Goal: Obtain resource: Download file/media

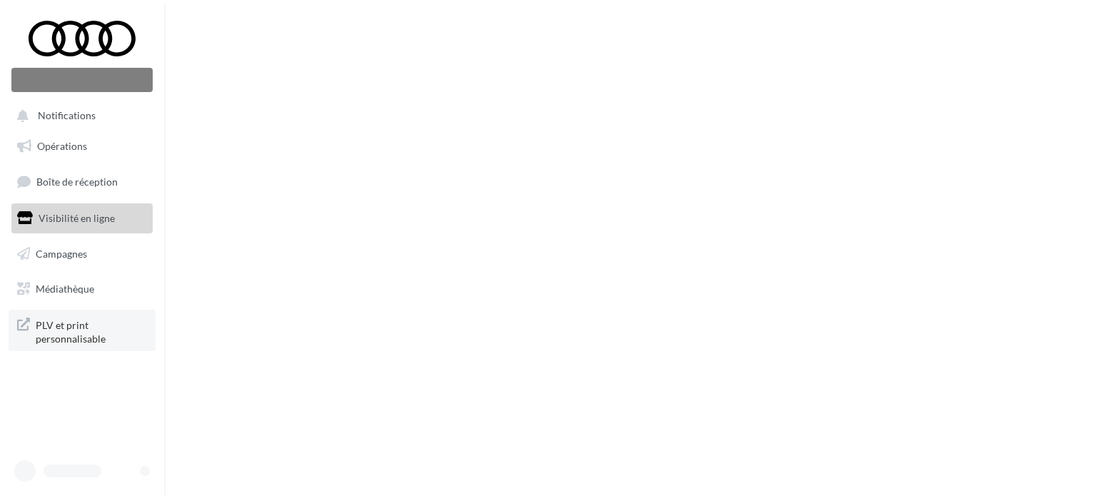
click at [49, 331] on span "PLV et print personnalisable" at bounding box center [91, 330] width 111 height 31
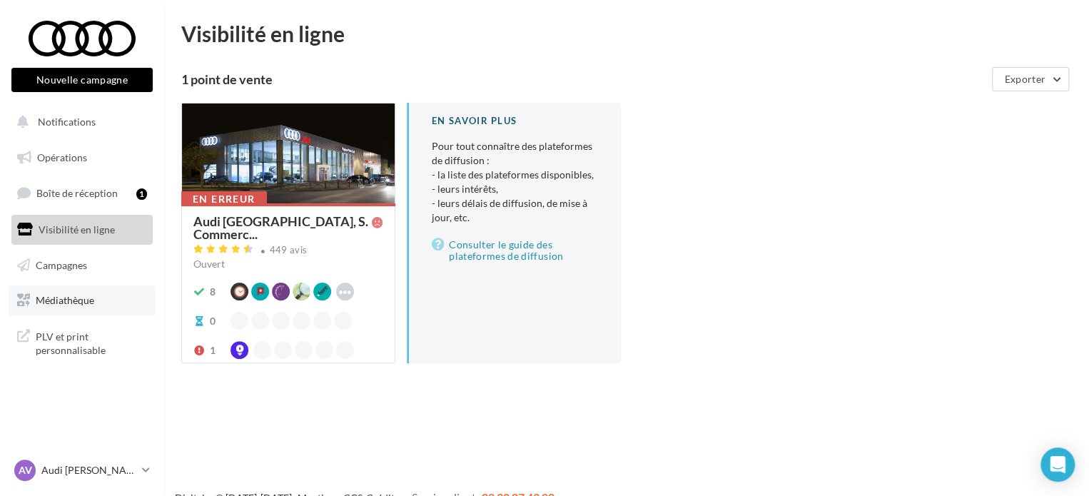
click at [84, 307] on link "Médiathèque" at bounding box center [82, 300] width 147 height 30
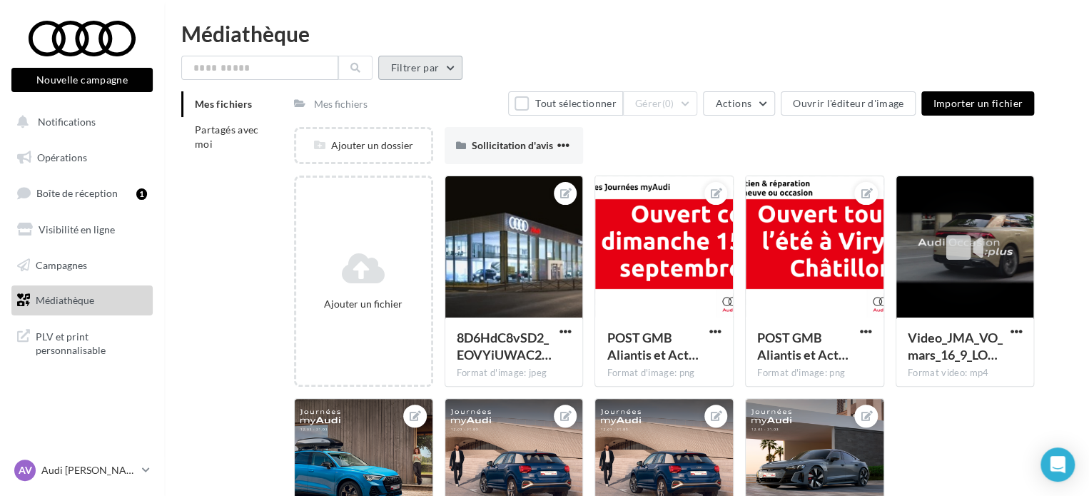
click at [434, 61] on button "Filtrer par" at bounding box center [420, 68] width 84 height 24
click at [186, 142] on li "Partagés avec moi" at bounding box center [231, 137] width 101 height 40
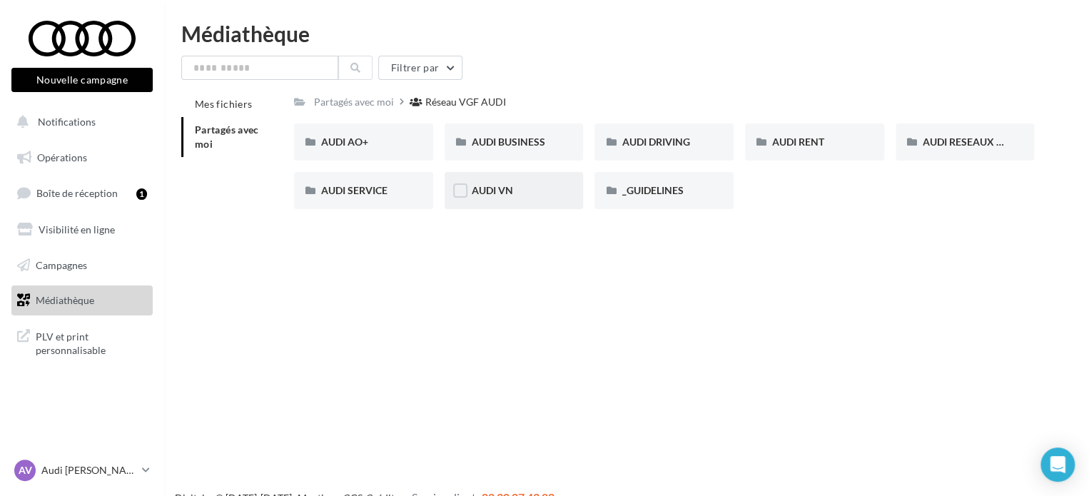
click at [501, 183] on div "AUDI VN" at bounding box center [513, 190] width 139 height 37
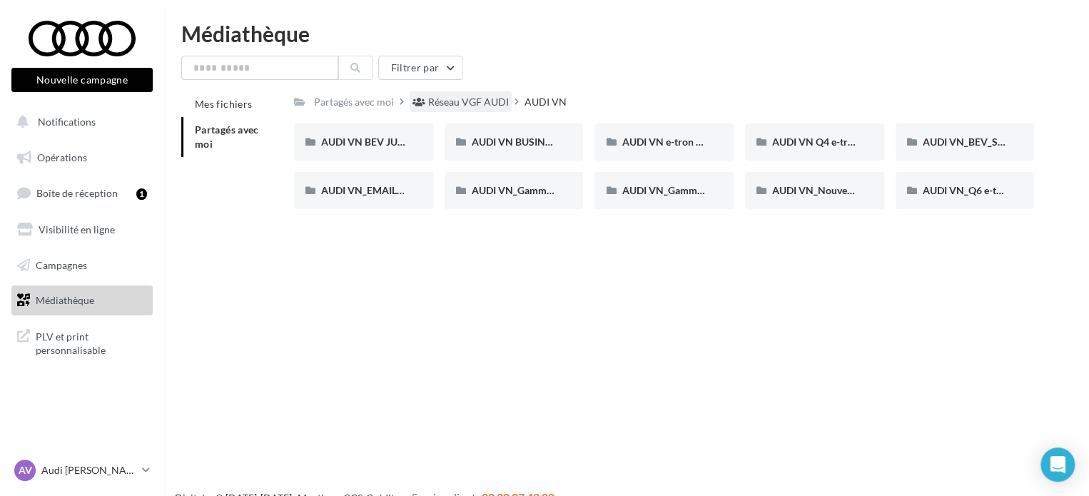
click at [477, 103] on div "Réseau VGF AUDI" at bounding box center [468, 102] width 81 height 14
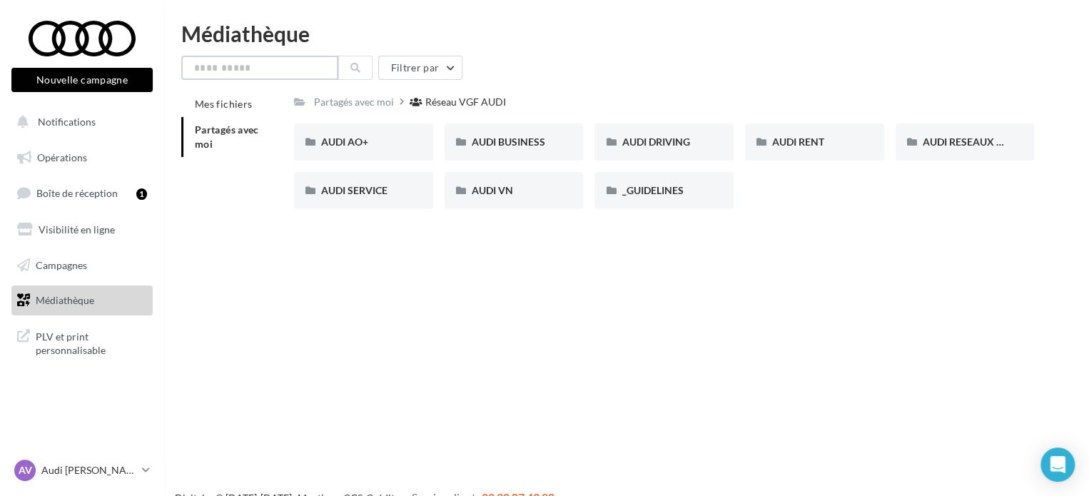
click at [240, 68] on input "text" at bounding box center [259, 68] width 157 height 24
type input "**"
click at [355, 65] on icon at bounding box center [355, 68] width 10 height 10
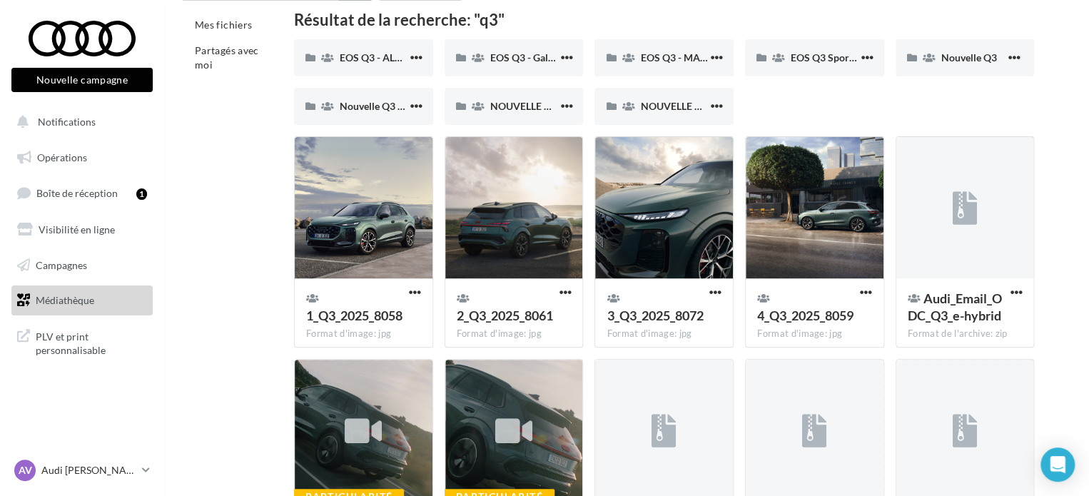
scroll to position [75, 0]
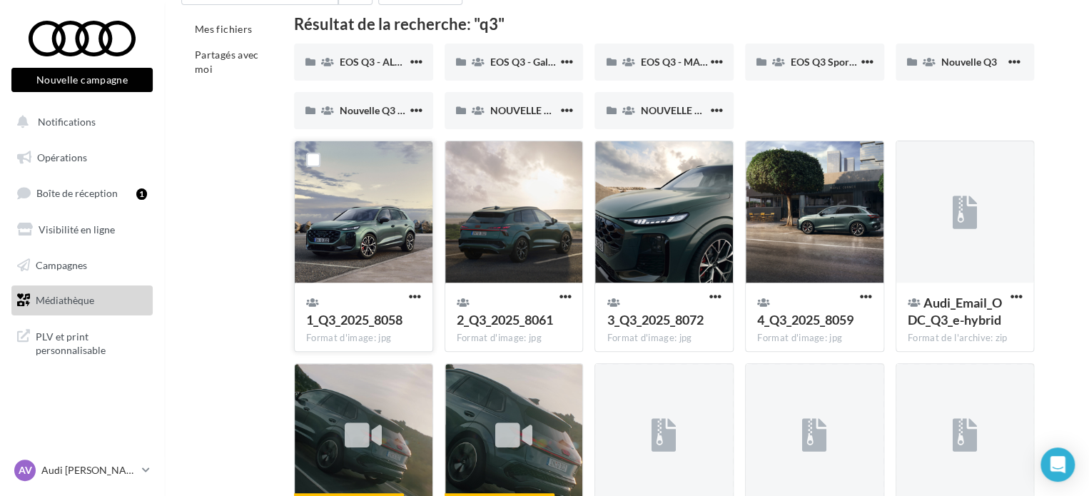
click at [367, 223] on div at bounding box center [364, 212] width 138 height 143
click at [521, 105] on span "NOUVELLE Q3 SPORTBACK" at bounding box center [554, 110] width 128 height 12
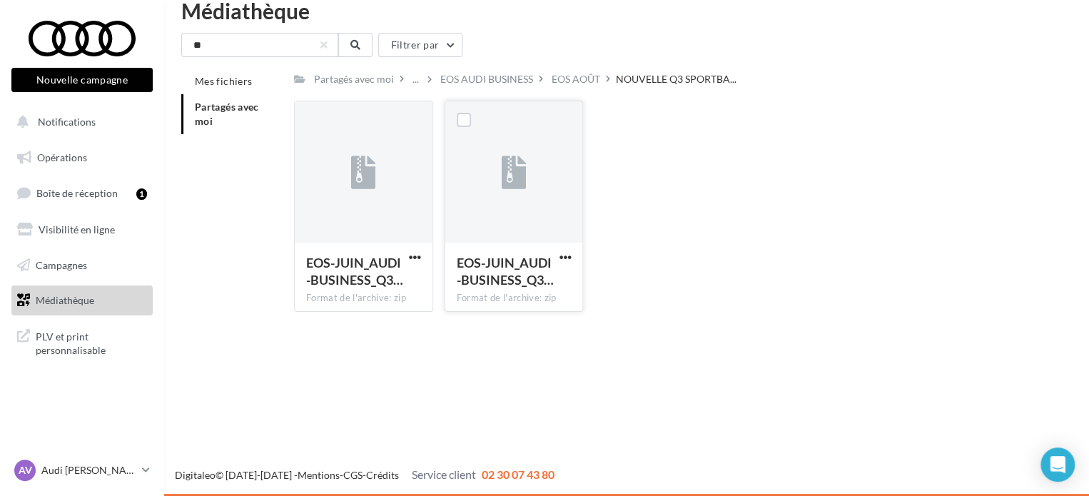
click at [528, 170] on div at bounding box center [514, 172] width 138 height 143
click at [328, 138] on div at bounding box center [313, 119] width 37 height 37
click at [353, 45] on icon at bounding box center [355, 45] width 10 height 10
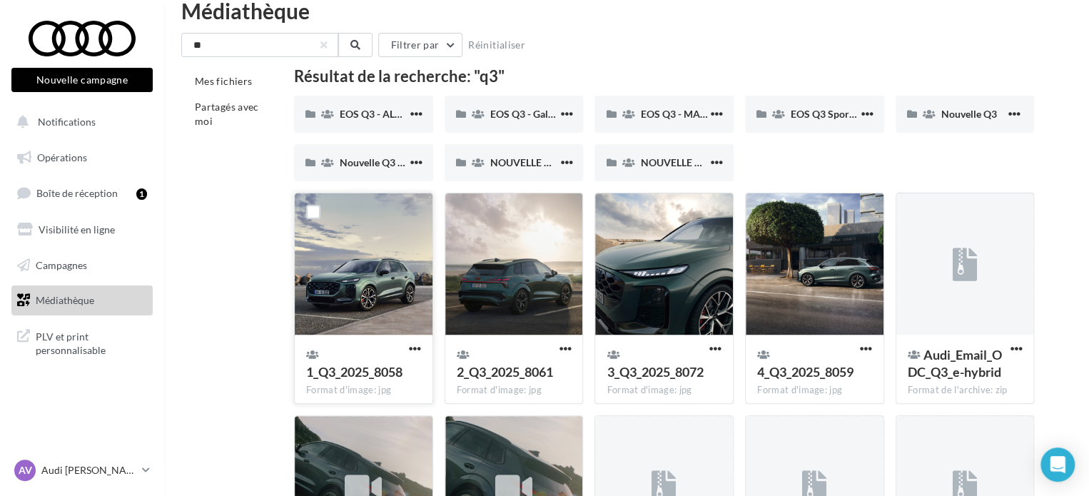
click at [362, 285] on div at bounding box center [364, 264] width 138 height 143
click at [384, 305] on div at bounding box center [364, 264] width 138 height 143
click at [541, 283] on div at bounding box center [514, 264] width 138 height 143
click at [682, 256] on div at bounding box center [664, 264] width 138 height 143
click at [311, 203] on div at bounding box center [313, 211] width 37 height 37
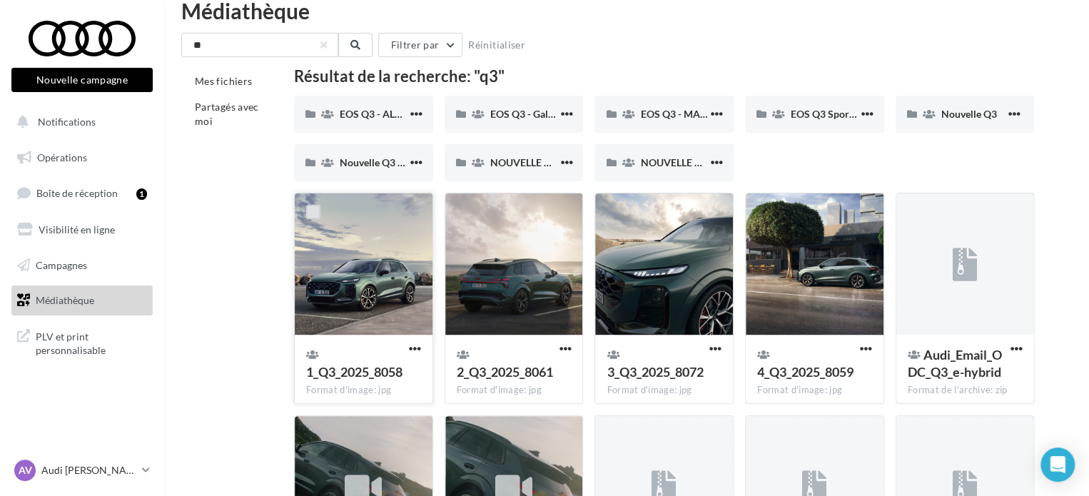
click at [314, 213] on label at bounding box center [313, 212] width 14 height 14
click at [409, 347] on span "button" at bounding box center [415, 348] width 12 height 12
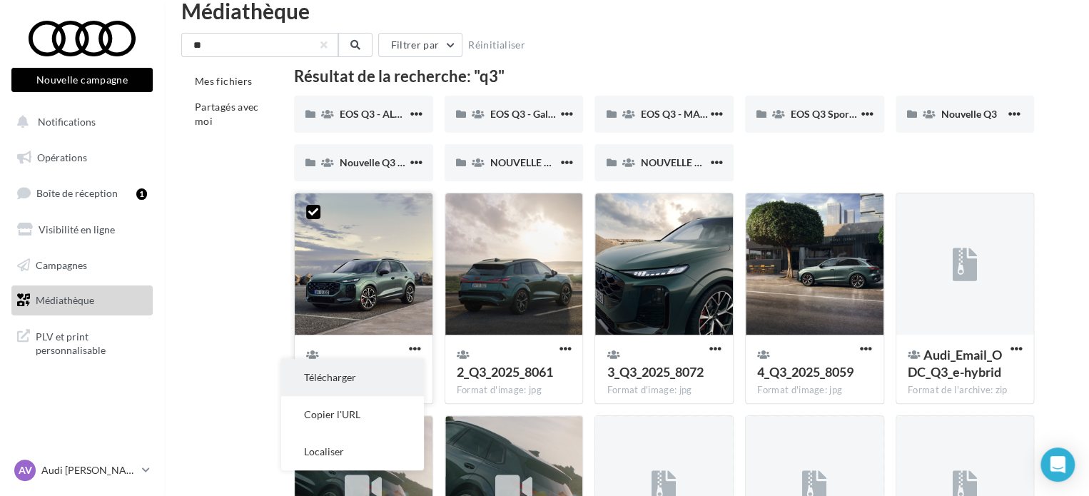
click at [364, 386] on button "Télécharger" at bounding box center [352, 377] width 143 height 37
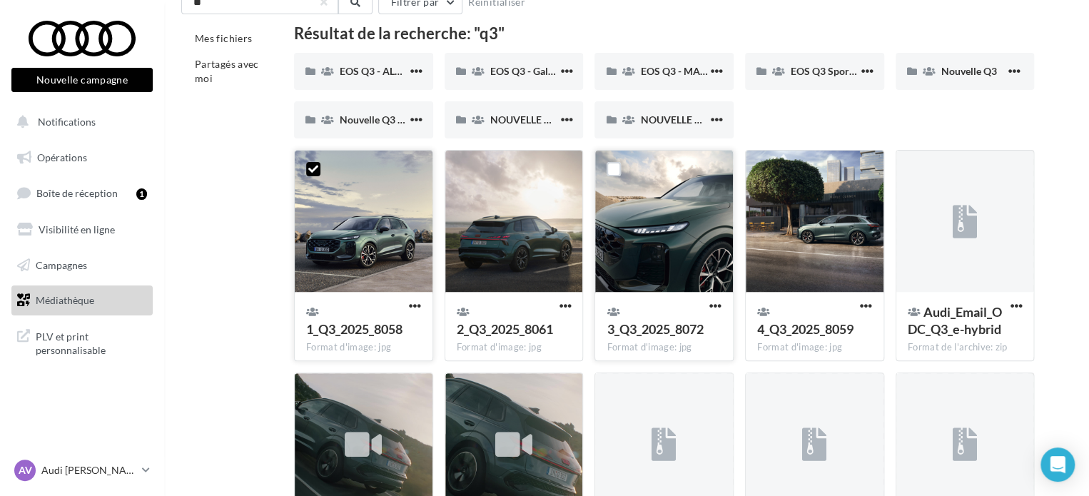
scroll to position [63, 0]
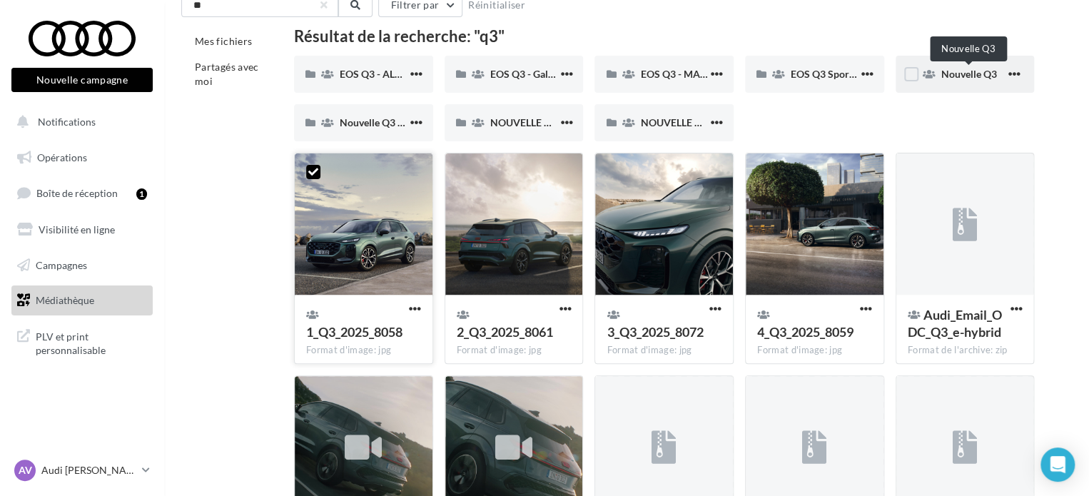
click at [974, 76] on span "Nouvelle Q3" at bounding box center [969, 74] width 56 height 12
click at [1007, 73] on span "button" at bounding box center [1013, 74] width 12 height 12
click at [934, 74] on div "Nouvelle Q3 Localiser" at bounding box center [964, 74] width 139 height 37
click at [910, 71] on label at bounding box center [911, 74] width 14 height 14
click at [1013, 69] on span "button" at bounding box center [1013, 74] width 12 height 12
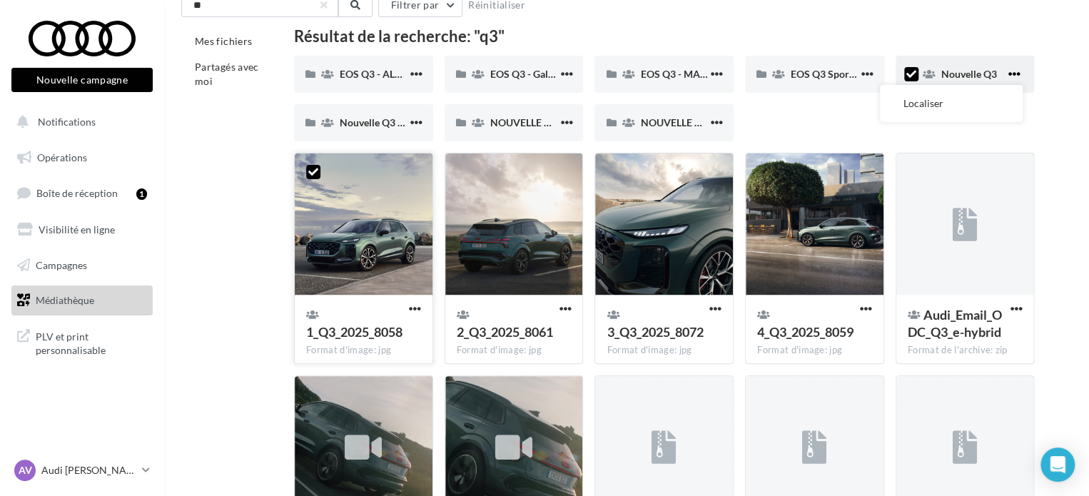
click at [1013, 69] on span "button" at bounding box center [1013, 74] width 12 height 12
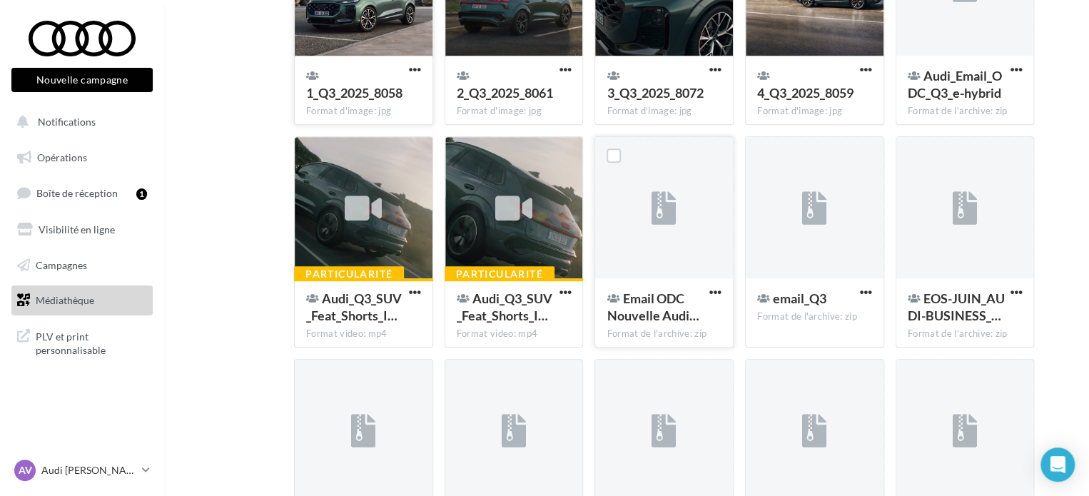
click at [668, 238] on div at bounding box center [664, 208] width 138 height 143
click at [713, 297] on span "button" at bounding box center [715, 292] width 12 height 12
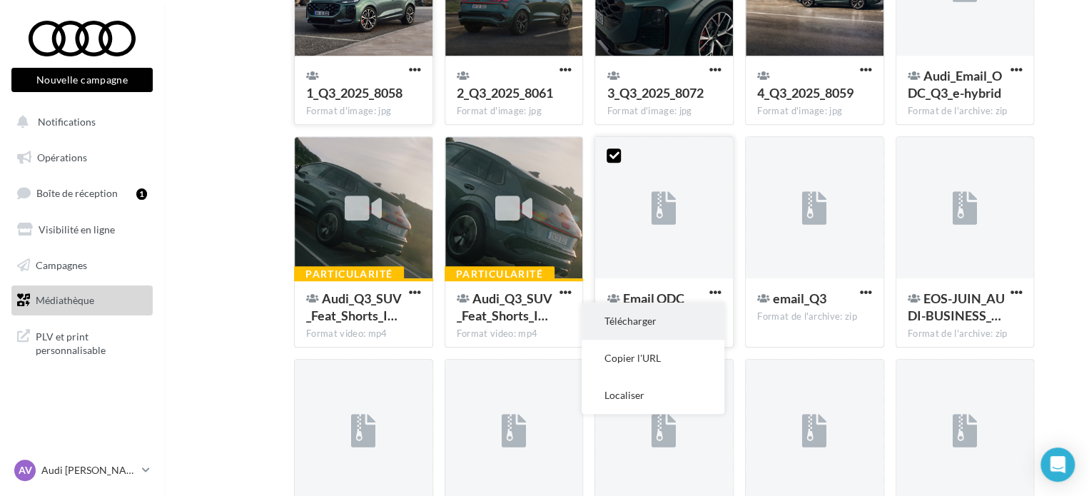
click at [678, 318] on button "Télécharger" at bounding box center [652, 320] width 143 height 37
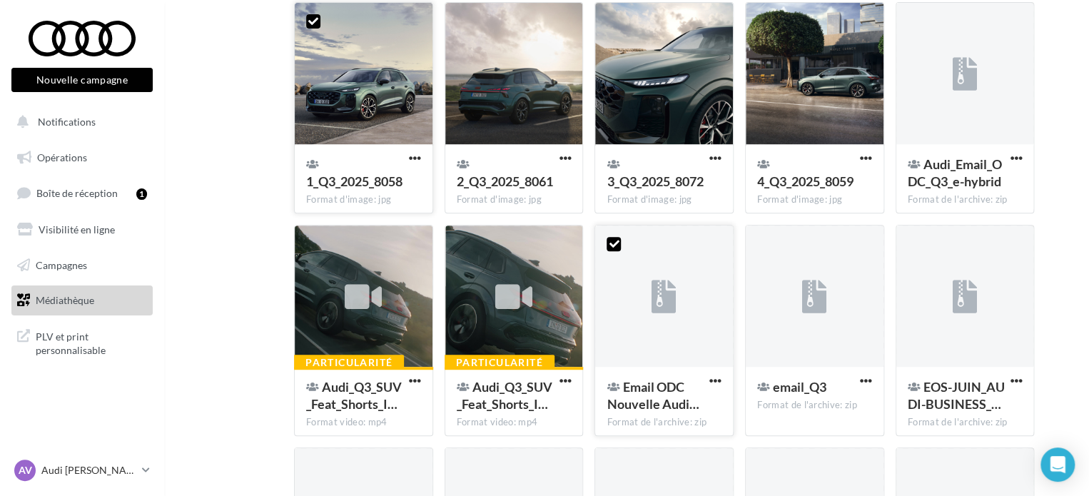
scroll to position [163, 0]
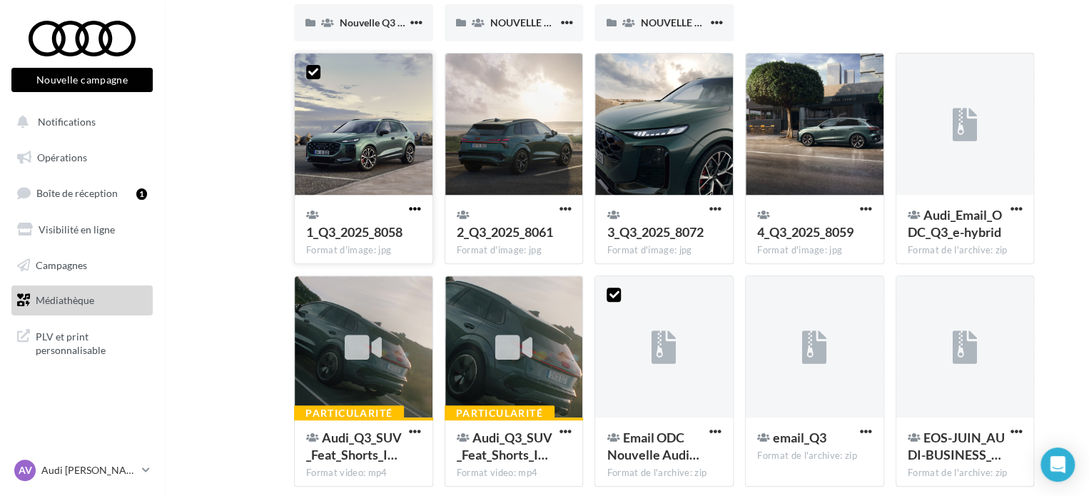
click at [410, 205] on span "button" at bounding box center [415, 209] width 12 height 12
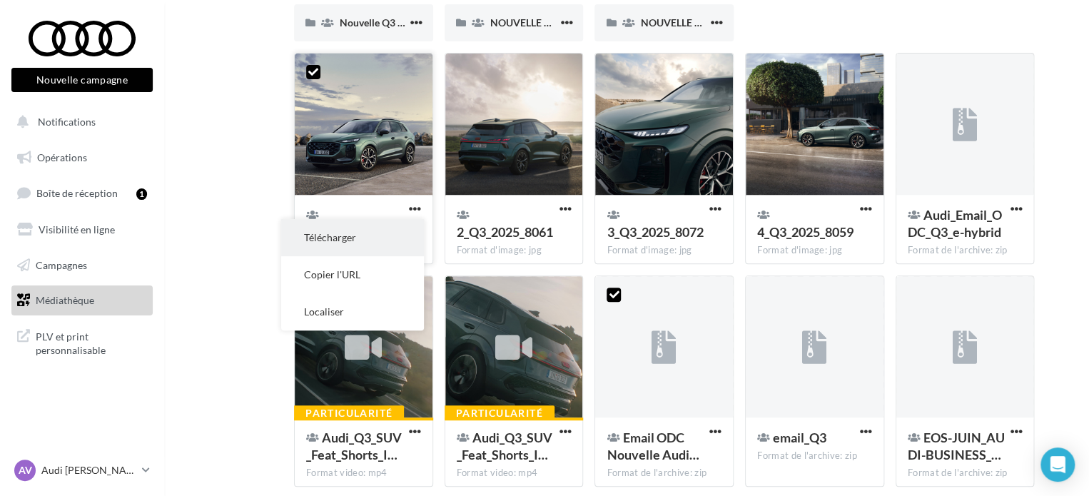
click at [394, 228] on button "Télécharger" at bounding box center [352, 237] width 143 height 37
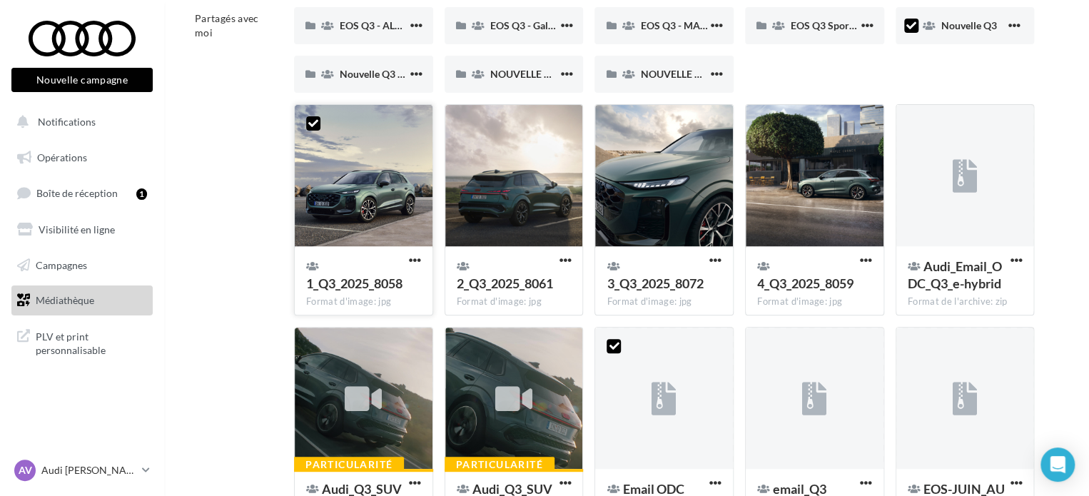
scroll to position [0, 0]
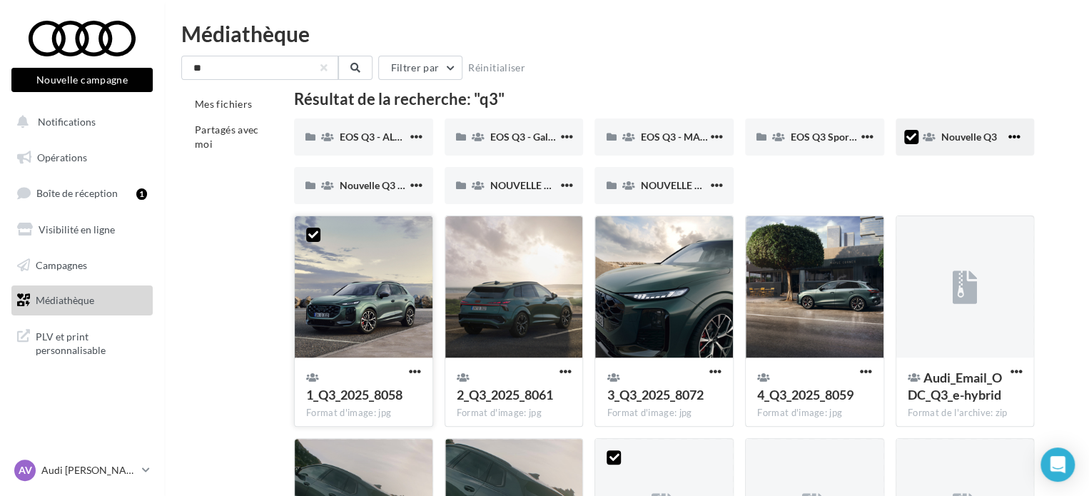
click at [1013, 131] on span "button" at bounding box center [1013, 137] width 12 height 12
click at [369, 190] on span "Nouvelle Q3 e-hybrid" at bounding box center [388, 185] width 96 height 12
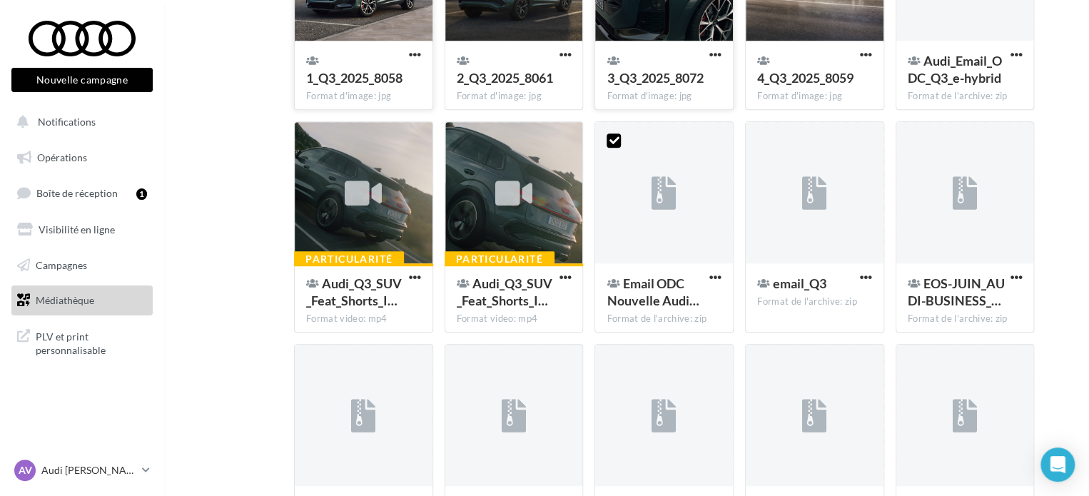
scroll to position [322, 0]
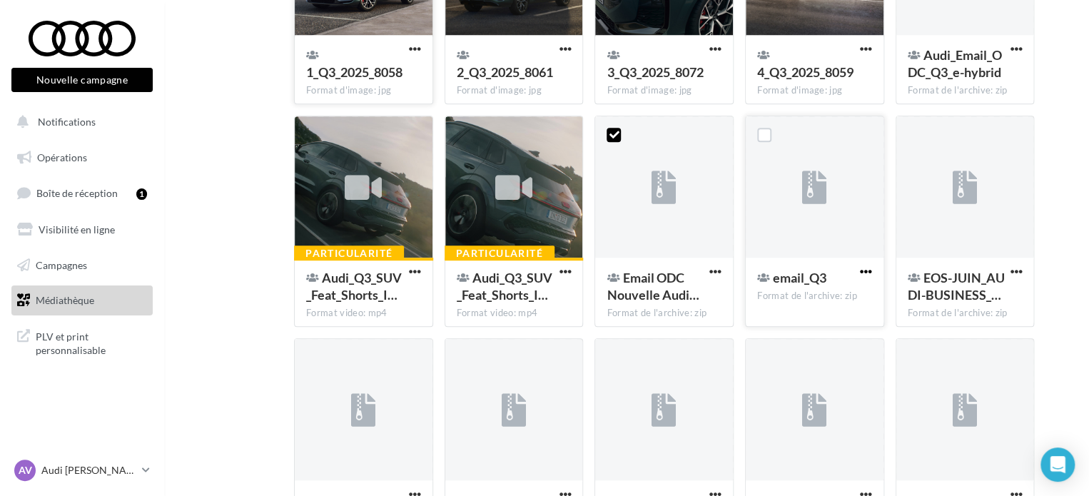
click at [870, 274] on button "button" at bounding box center [866, 272] width 18 height 14
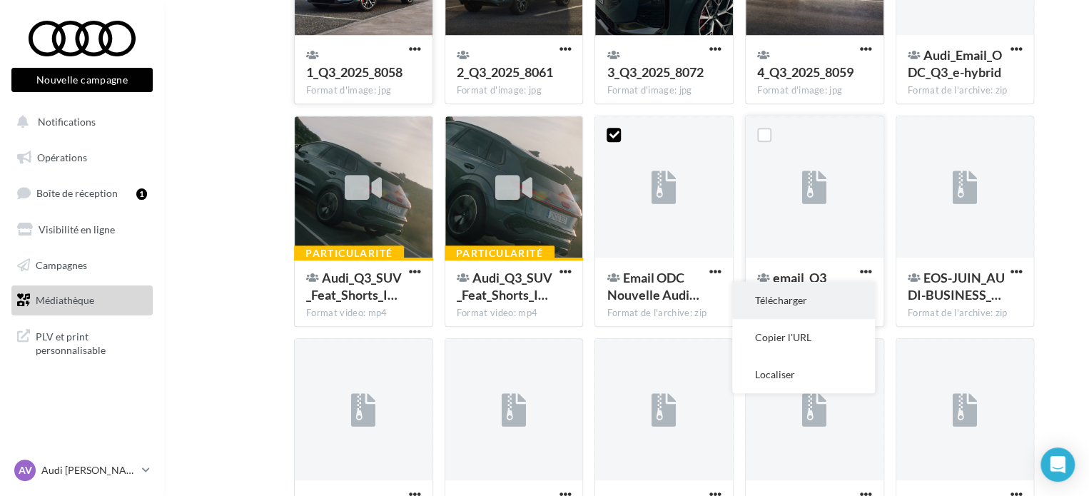
click at [816, 304] on button "Télécharger" at bounding box center [803, 300] width 143 height 37
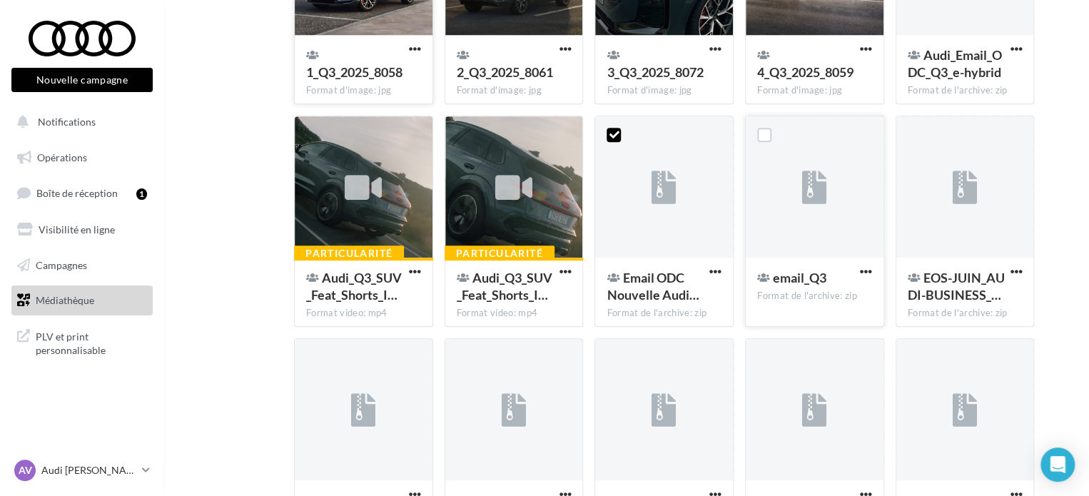
scroll to position [0, 0]
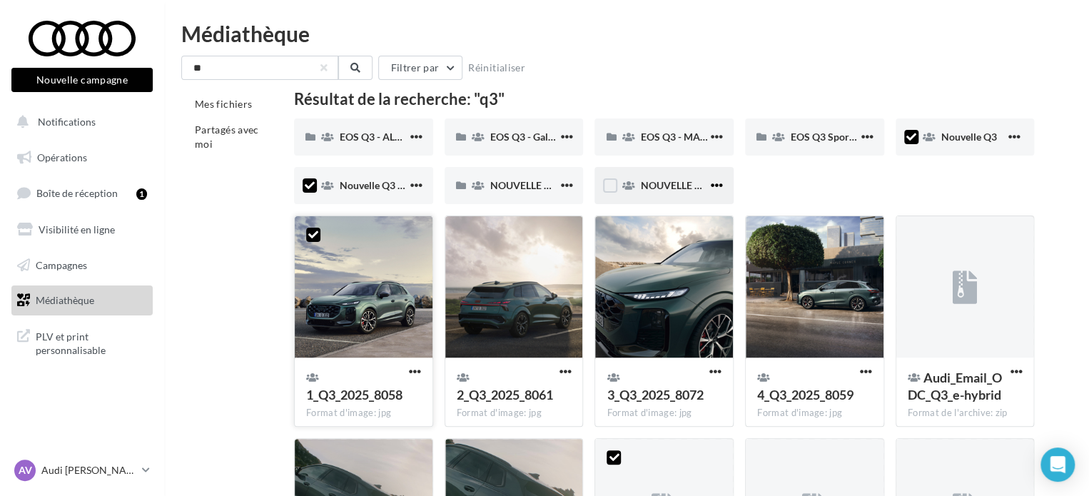
click at [713, 180] on span "button" at bounding box center [717, 185] width 12 height 12
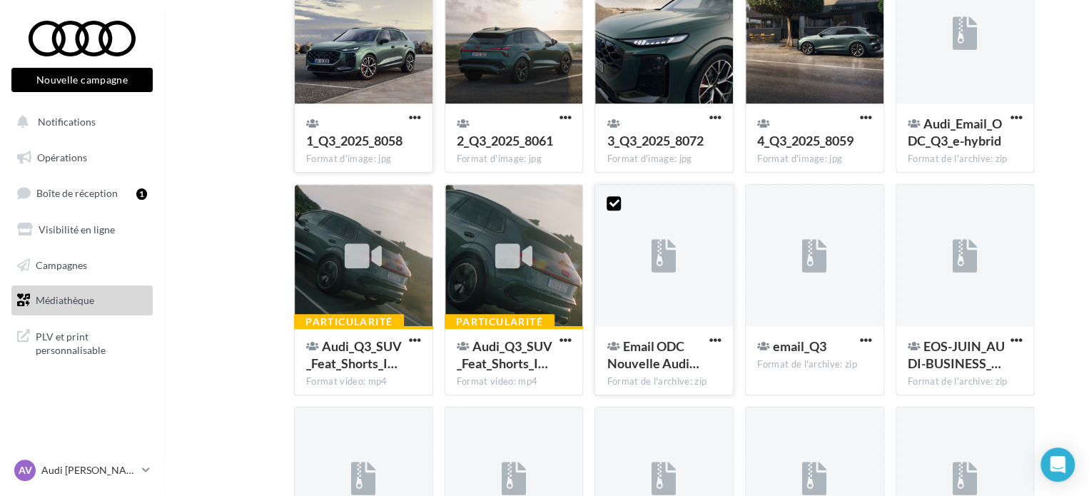
scroll to position [257, 0]
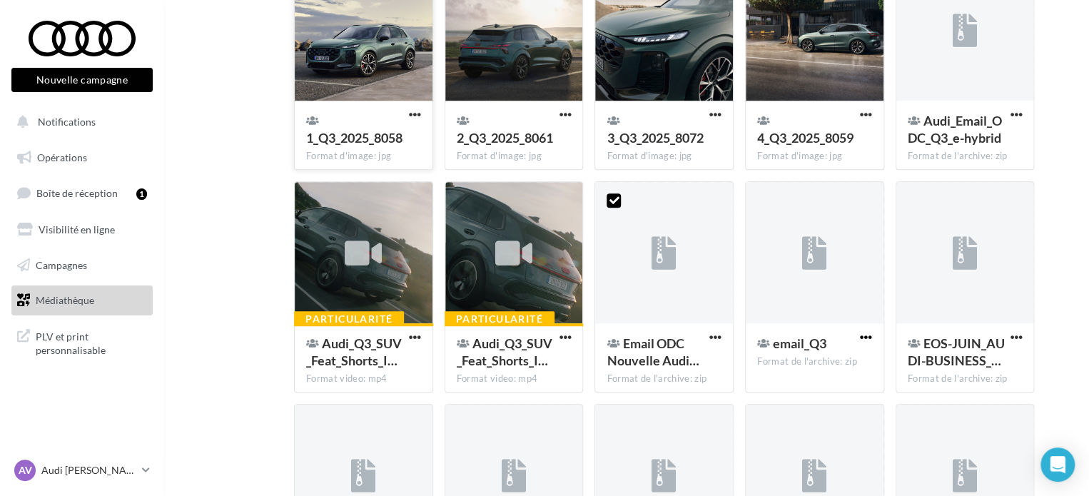
click at [862, 339] on span "button" at bounding box center [866, 337] width 12 height 12
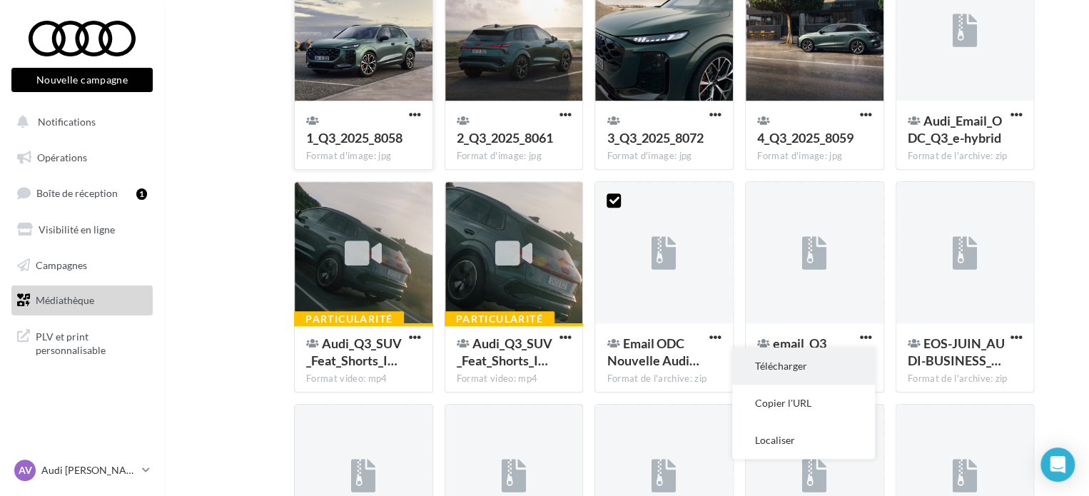
click at [824, 368] on button "Télécharger" at bounding box center [803, 365] width 143 height 37
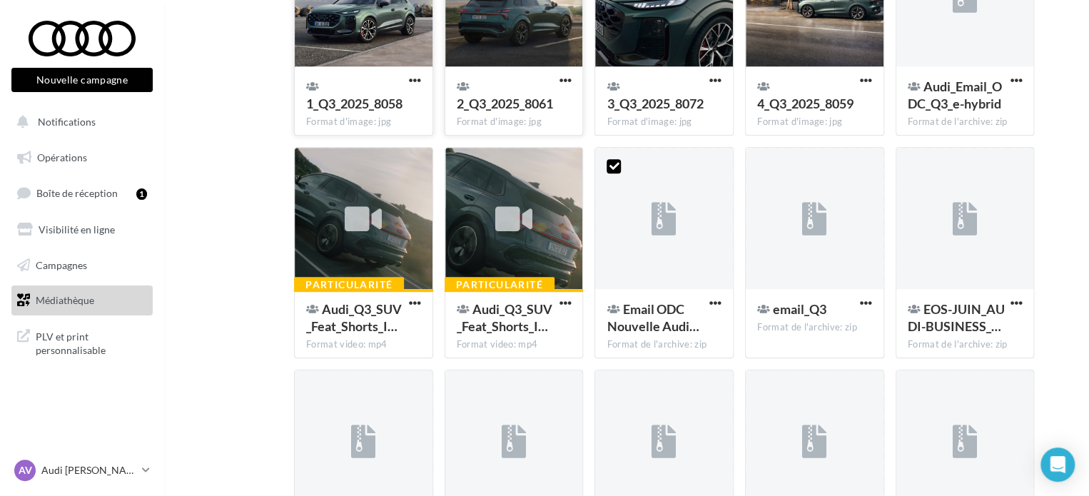
scroll to position [0, 0]
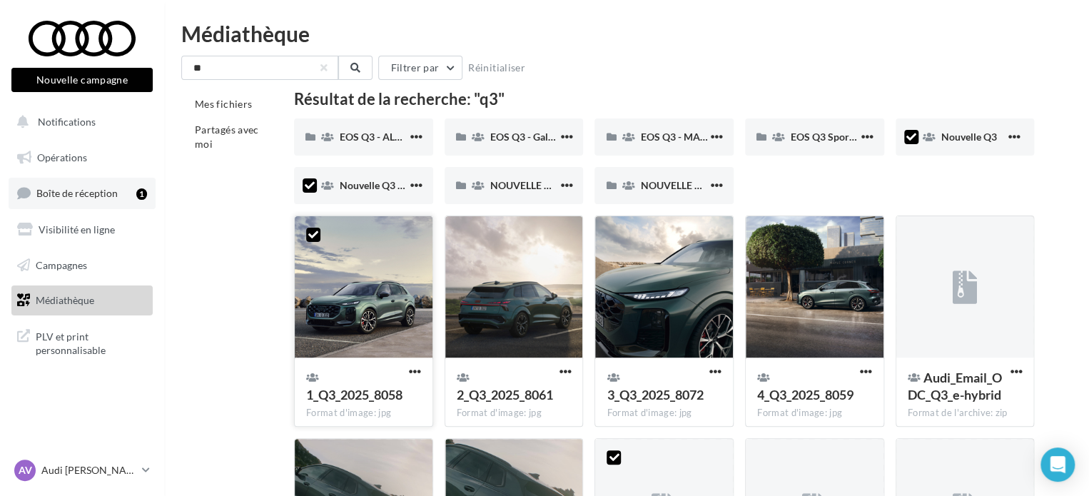
click at [108, 188] on span "Boîte de réception" at bounding box center [76, 193] width 81 height 12
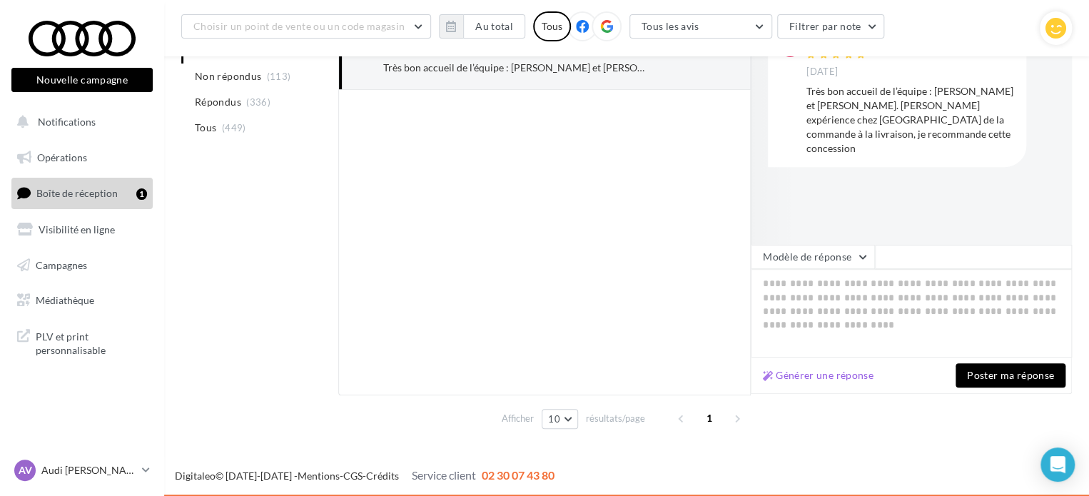
scroll to position [248, 0]
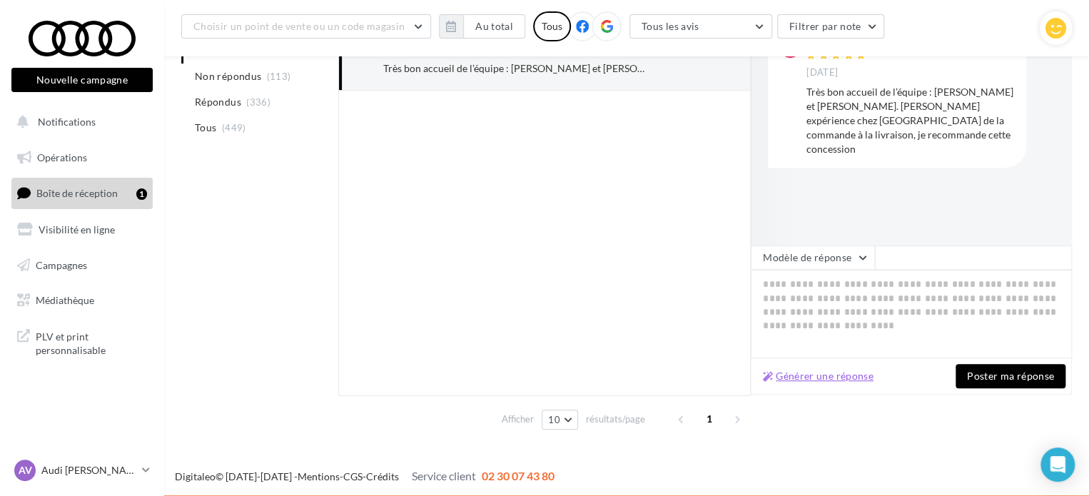
click at [836, 375] on button "Générer une réponse" at bounding box center [818, 375] width 122 height 17
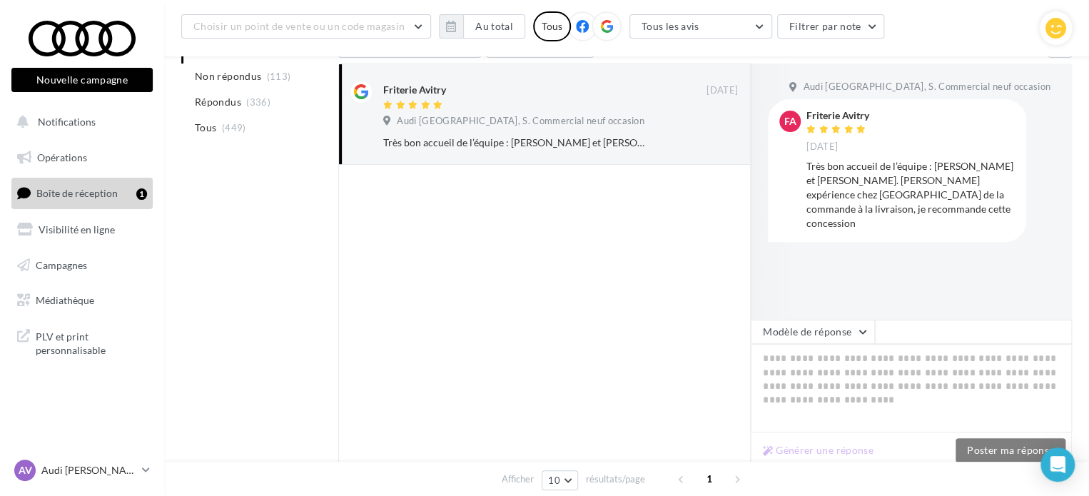
scroll to position [174, 0]
type textarea "**********"
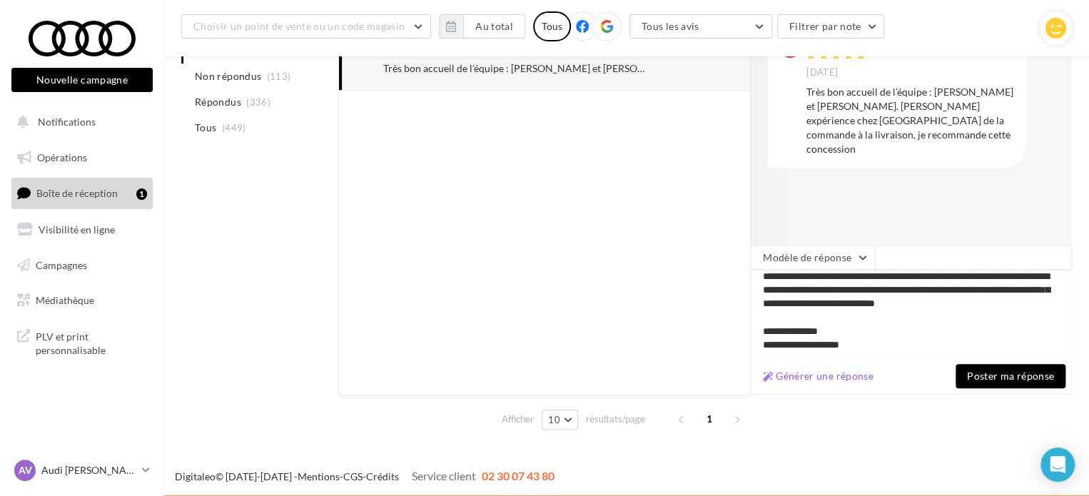
scroll to position [9, 0]
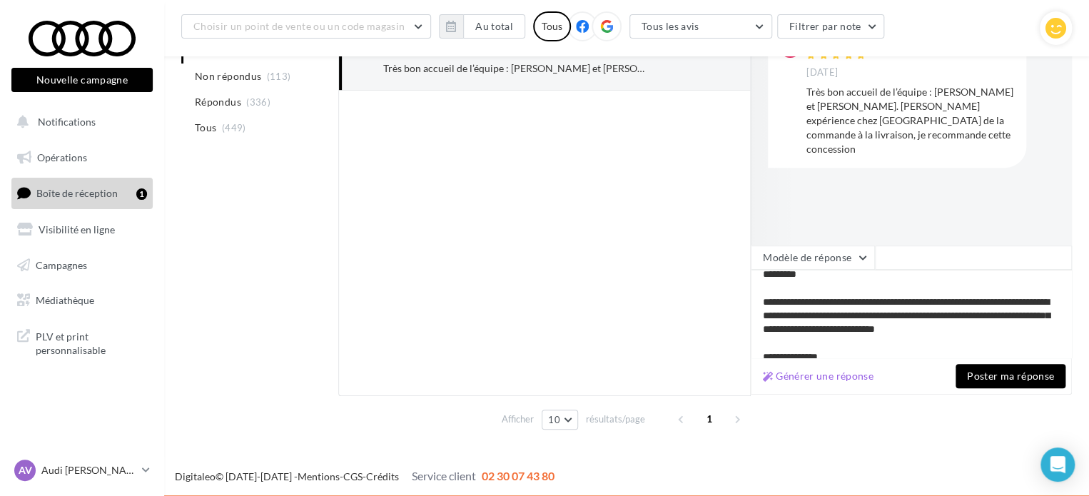
click at [1015, 375] on button "Poster ma réponse" at bounding box center [1010, 376] width 110 height 24
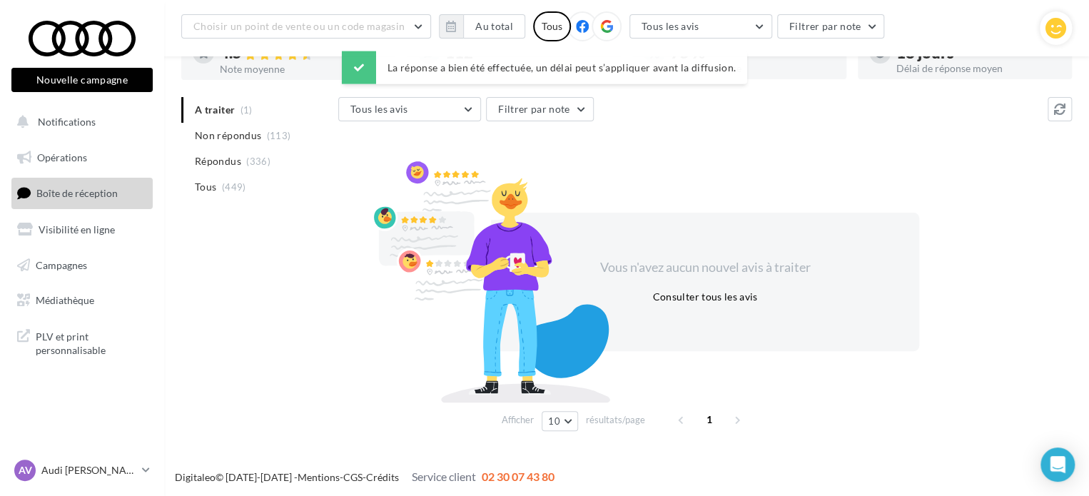
scroll to position [0, 0]
